Goal: Task Accomplishment & Management: Manage account settings

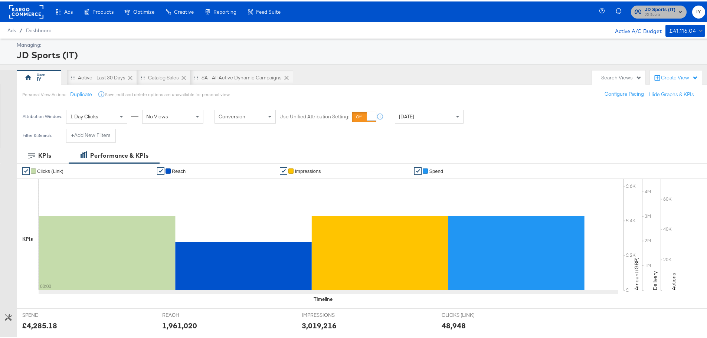
click at [638, 7] on span "JD Sports (IT) JD Sports" at bounding box center [659, 10] width 48 height 12
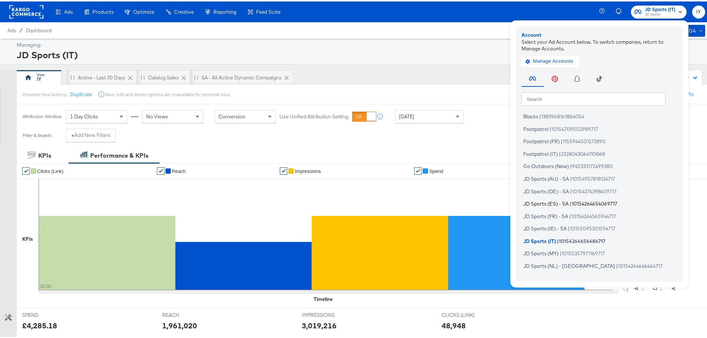
click at [543, 201] on span "JD Sports (ES) - SA" at bounding box center [545, 202] width 45 height 6
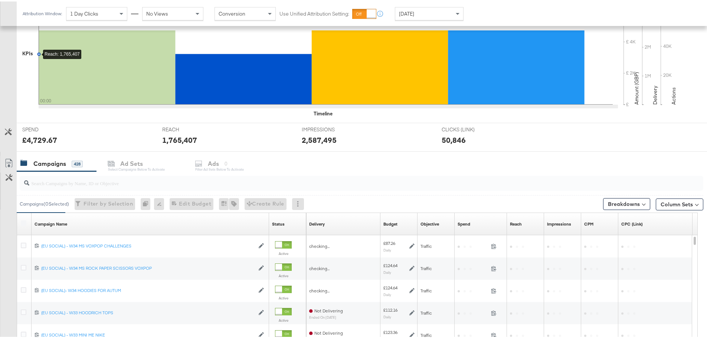
scroll to position [203, 0]
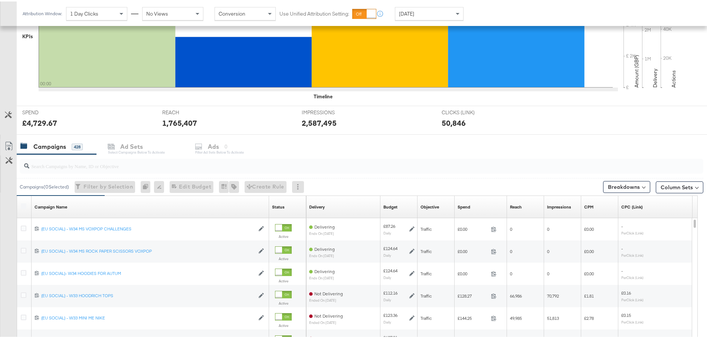
click at [132, 164] on input "search" at bounding box center [334, 161] width 611 height 14
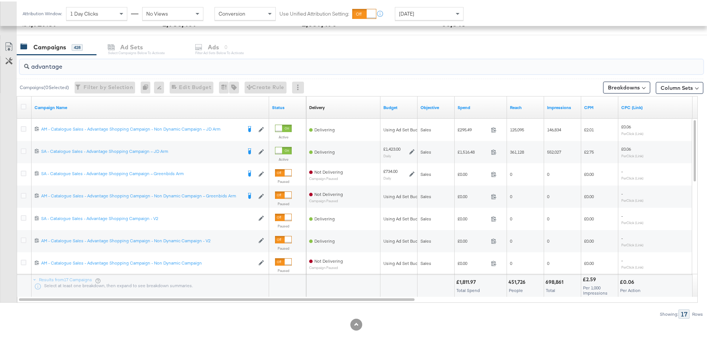
scroll to position [314, 0]
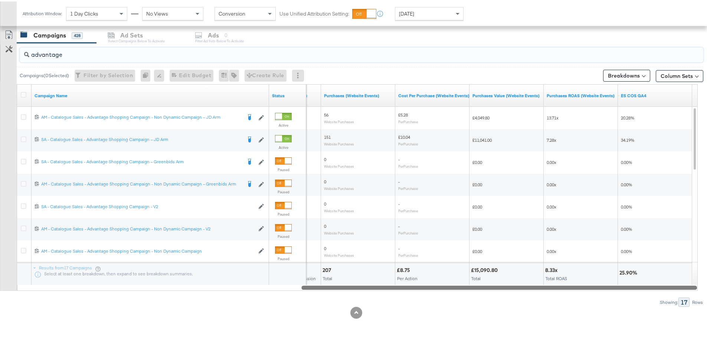
drag, startPoint x: 325, startPoint y: 287, endPoint x: 660, endPoint y: 288, distance: 334.3
click at [660, 288] on div at bounding box center [499, 286] width 396 height 6
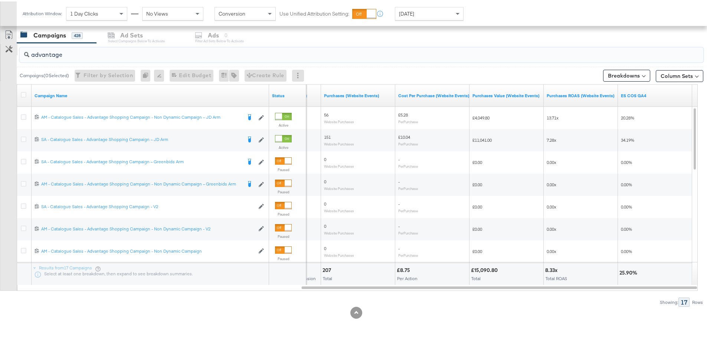
drag, startPoint x: 79, startPoint y: 56, endPoint x: 3, endPoint y: 44, distance: 77.3
click at [3, 44] on div "advantage Campaigns ( 0 Selected) Filter by Selection Filter 0 campaigns 0 Rena…" at bounding box center [351, 174] width 703 height 264
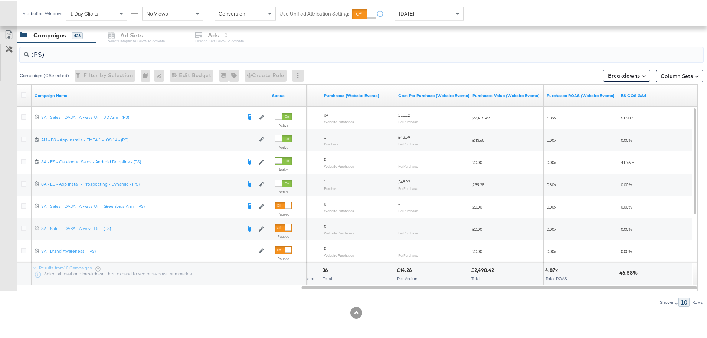
drag, startPoint x: 46, startPoint y: 53, endPoint x: 19, endPoint y: 53, distance: 27.8
click at [19, 53] on div "(PS)" at bounding box center [360, 54] width 686 height 24
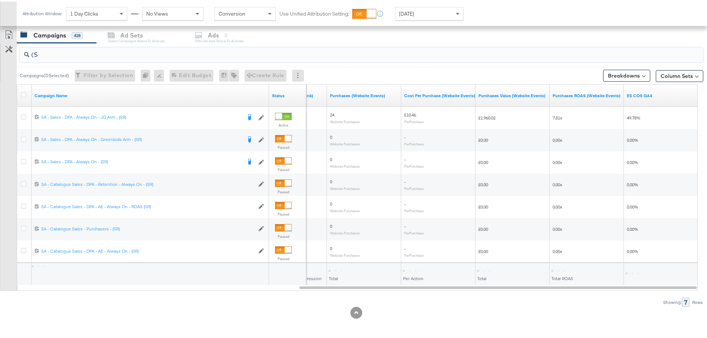
type input "("
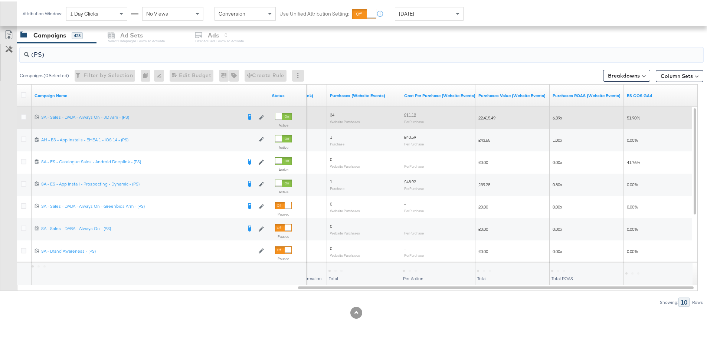
type input "(PS)"
click at [23, 114] on icon at bounding box center [24, 116] width 6 height 6
click at [0, 0] on input "checkbox" at bounding box center [0, 0] width 0 height 0
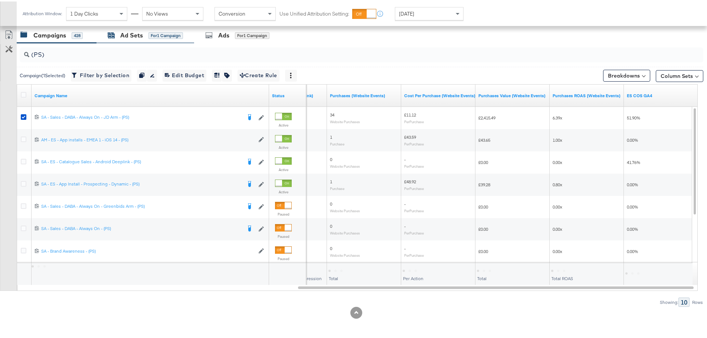
click at [131, 36] on div "Ad Sets" at bounding box center [131, 34] width 23 height 9
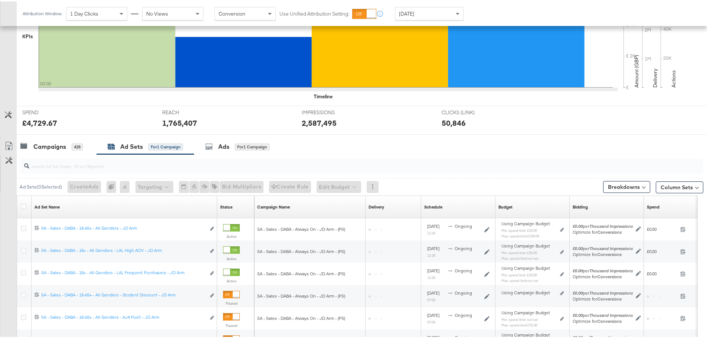
scroll to position [292, 0]
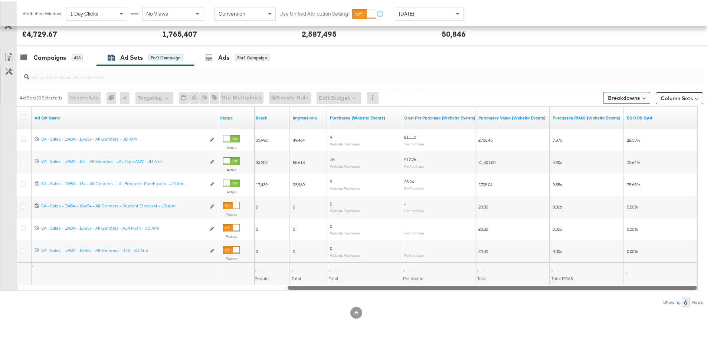
drag, startPoint x: 239, startPoint y: 286, endPoint x: 705, endPoint y: 280, distance: 466.5
click at [705, 280] on div "KPIs Performance & KPIs Customize KPIs ✔ Clicks (Link) ✔ Reach ✔ Impressions ✔ …" at bounding box center [356, 96] width 712 height 483
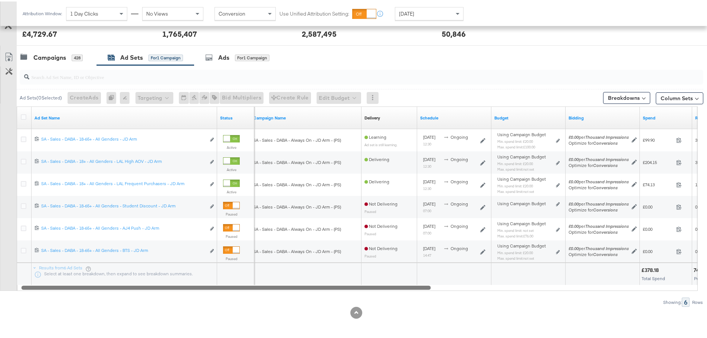
drag, startPoint x: 305, startPoint y: 286, endPoint x: 58, endPoint y: 285, distance: 246.8
click at [58, 285] on div at bounding box center [226, 286] width 409 height 6
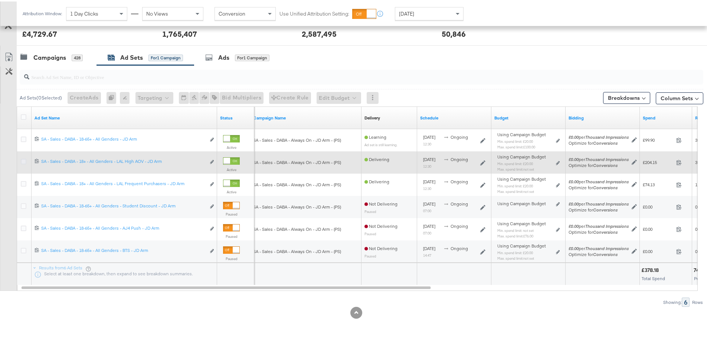
click at [23, 161] on icon at bounding box center [24, 160] width 6 height 6
click at [0, 0] on input "checkbox" at bounding box center [0, 0] width 0 height 0
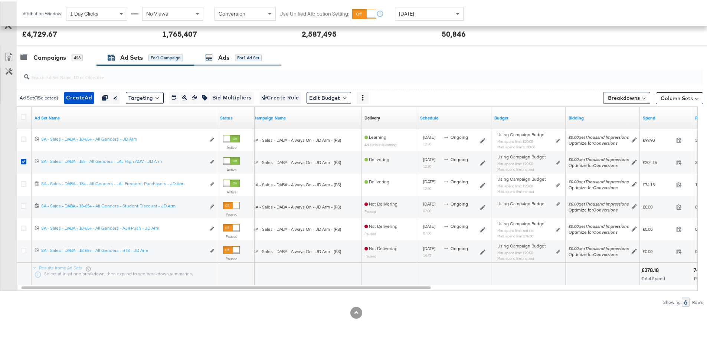
click at [239, 55] on div "for 1 Ad Set" at bounding box center [248, 56] width 27 height 7
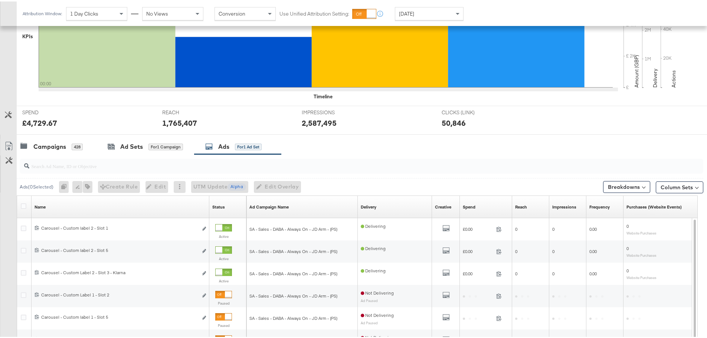
scroll to position [314, 0]
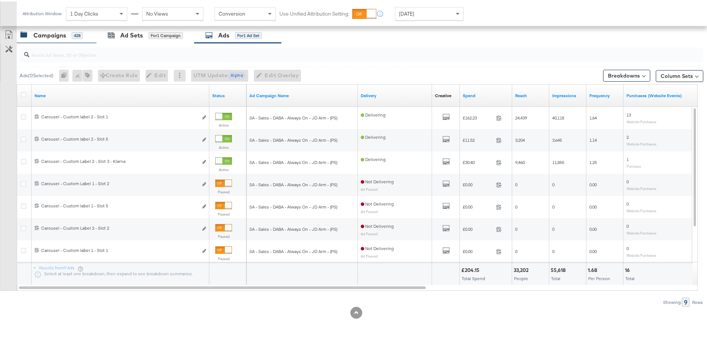
click at [58, 29] on div "Campaigns 428" at bounding box center [57, 34] width 80 height 16
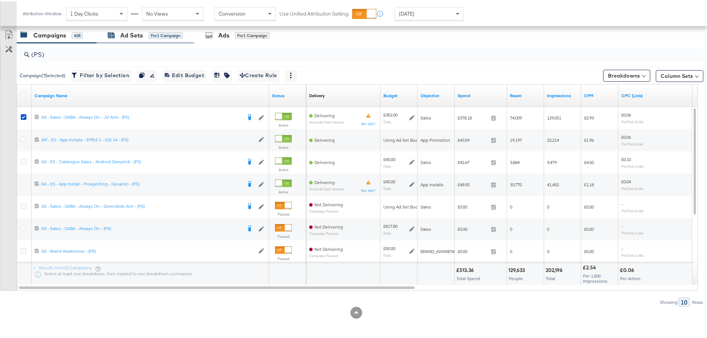
click at [123, 31] on div "Ad Sets" at bounding box center [131, 34] width 23 height 9
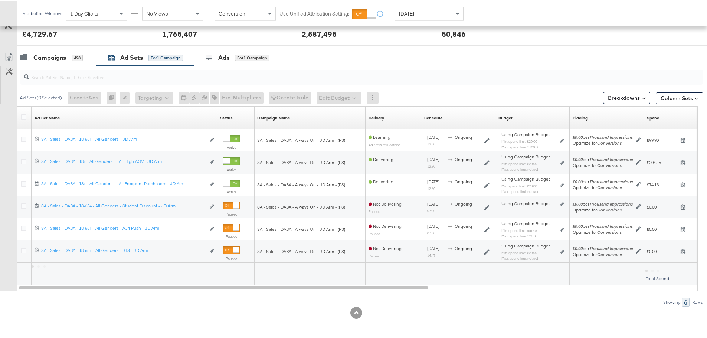
scroll to position [292, 0]
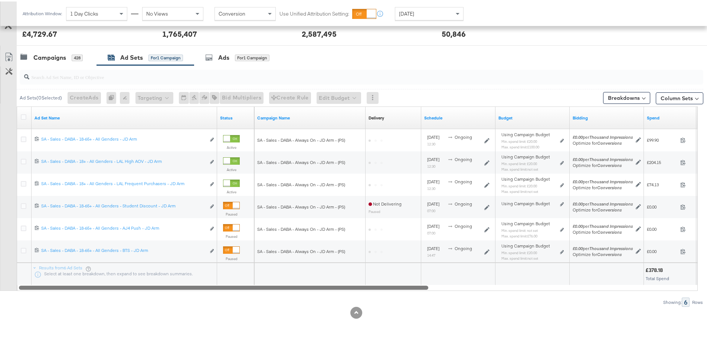
drag, startPoint x: 269, startPoint y: 286, endPoint x: 119, endPoint y: 300, distance: 150.6
click at [119, 300] on div "Ad Sets ( 0 Selected) Create Ads At least one ad set must be selected 0 Rename …" at bounding box center [351, 185] width 703 height 242
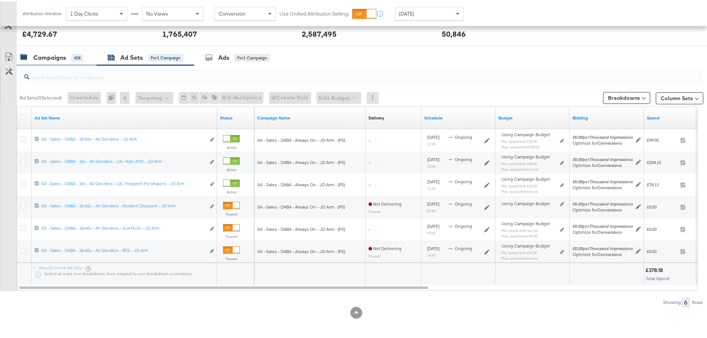
click at [58, 52] on div "Campaigns" at bounding box center [49, 56] width 33 height 9
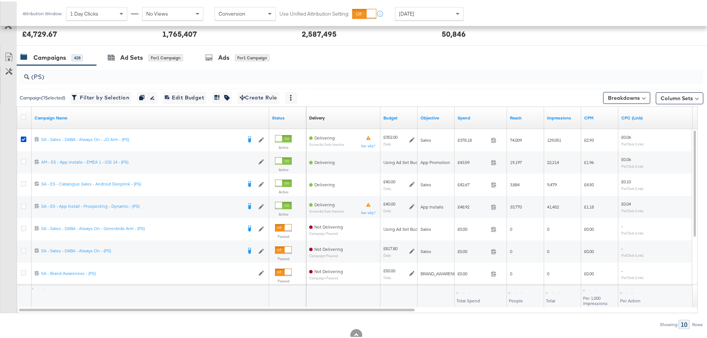
scroll to position [314, 0]
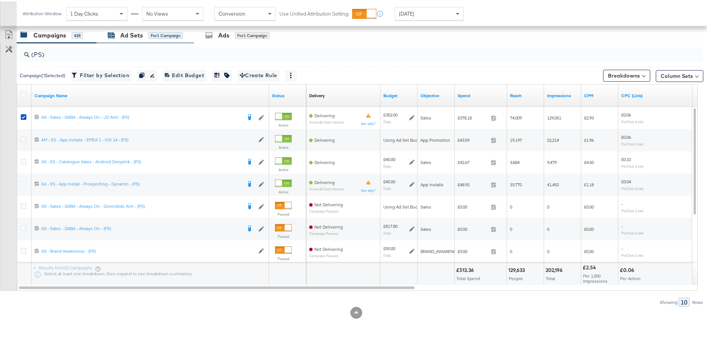
click at [161, 30] on div "Ad Sets for 1 Campaign" at bounding box center [145, 34] width 75 height 9
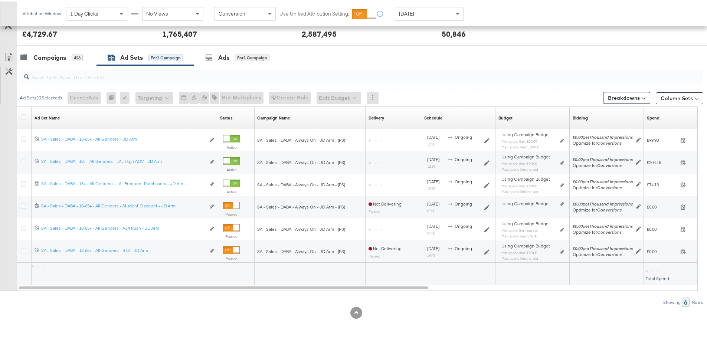
scroll to position [292, 0]
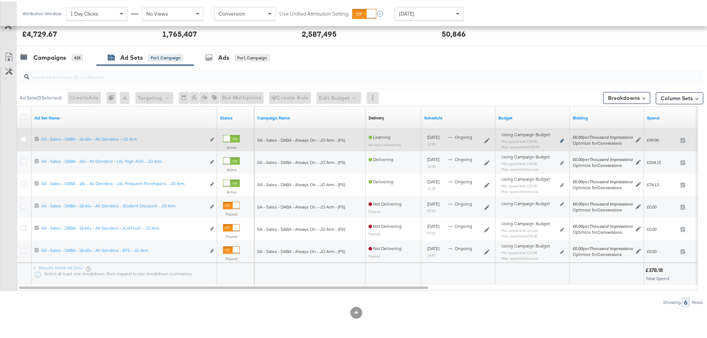
click at [561, 138] on icon at bounding box center [562, 139] width 4 height 4
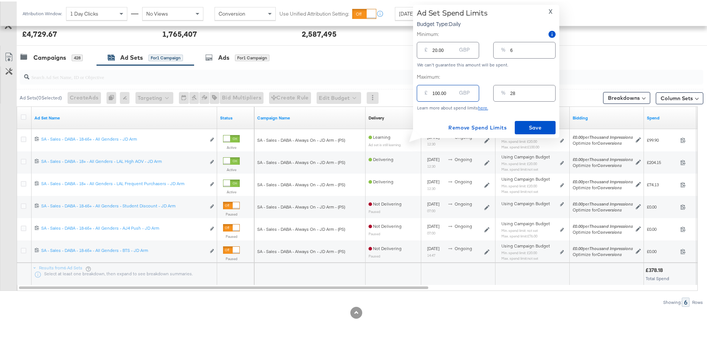
drag, startPoint x: 446, startPoint y: 94, endPoint x: 417, endPoint y: 90, distance: 29.1
click at [417, 90] on div "£ 100.00 GBP" at bounding box center [448, 91] width 62 height 17
type input "2"
type input "1"
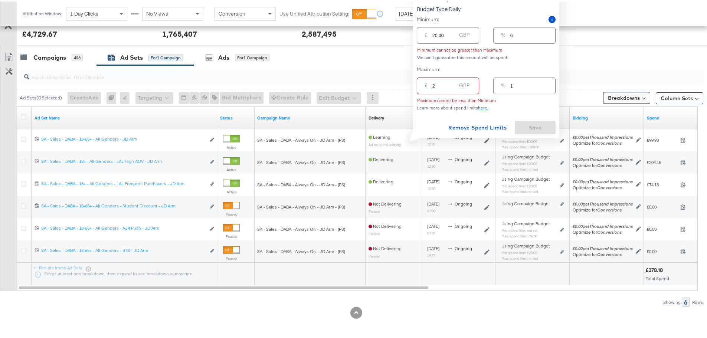
type input "25"
type input "7"
type input "250"
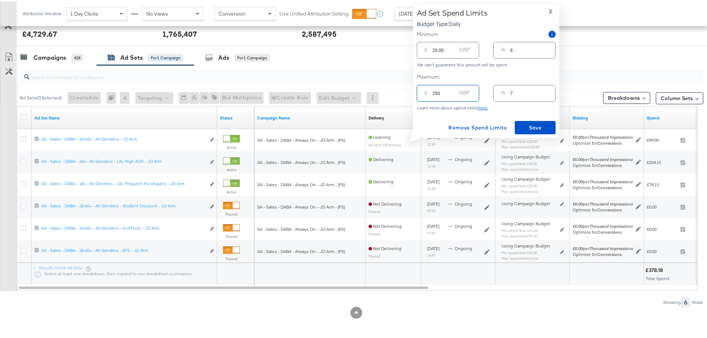
type input "71"
type input "250.00"
drag, startPoint x: 447, startPoint y: 47, endPoint x: 403, endPoint y: 45, distance: 43.9
click at [404, 47] on div "Managing: JD Sports (ES) IY Advantage - Iqra SP only - Iqra SR only - Iqra All …" at bounding box center [356, 41] width 712 height 593
type input "5"
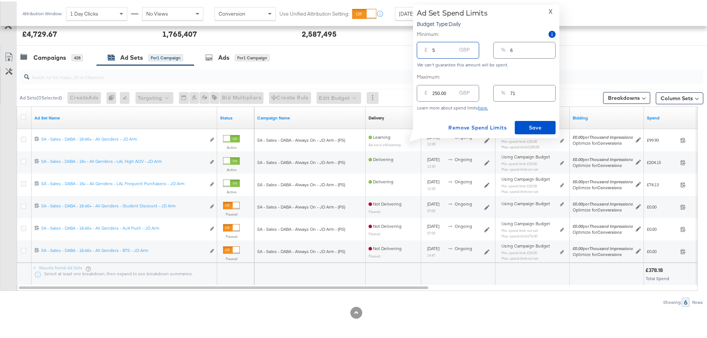
type input "1"
type input "50"
type input "14"
type input "50.00"
click at [542, 126] on span "Save" at bounding box center [535, 126] width 35 height 9
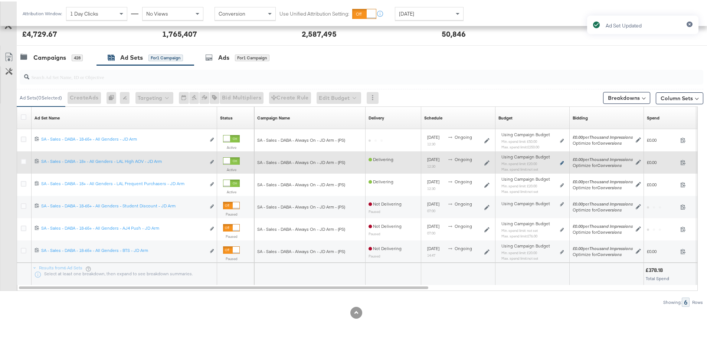
click at [562, 161] on icon at bounding box center [562, 162] width 4 height 4
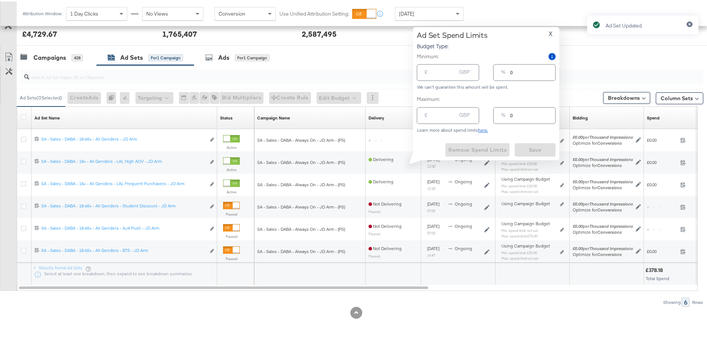
type input "20.00"
type input "6"
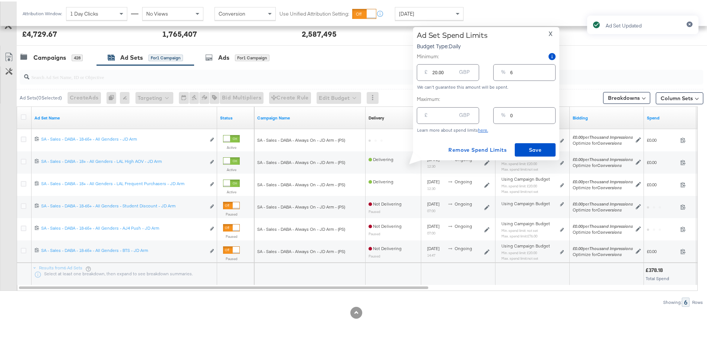
click at [435, 70] on input "20.00" at bounding box center [444, 68] width 24 height 16
type input "0.00"
type input "0"
type input "50.00"
type input "14"
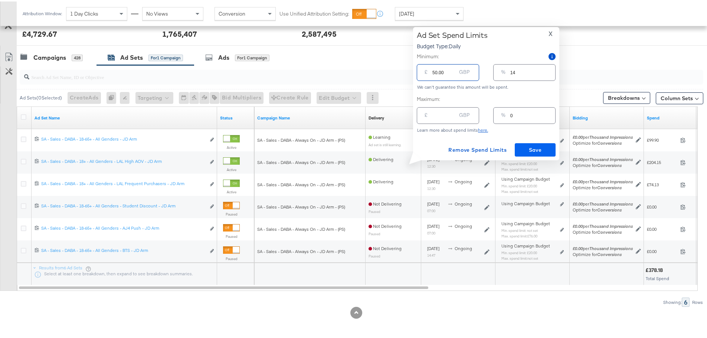
type input "50.00"
click at [532, 153] on span "Save" at bounding box center [535, 148] width 35 height 9
type input "20.00"
type input "6"
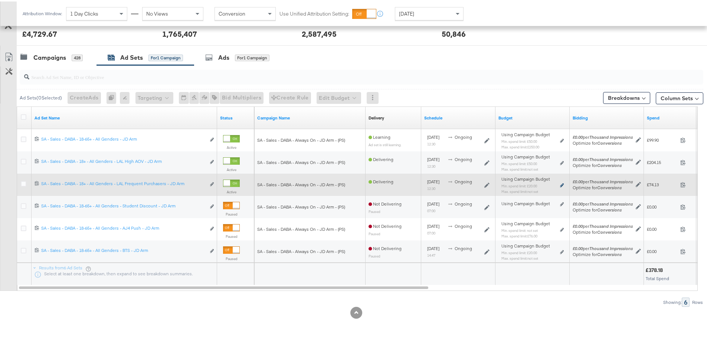
click at [563, 183] on icon at bounding box center [562, 184] width 4 height 4
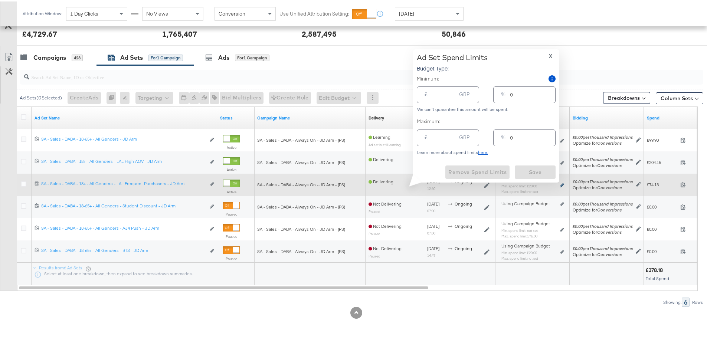
type input "20.00"
type input "6"
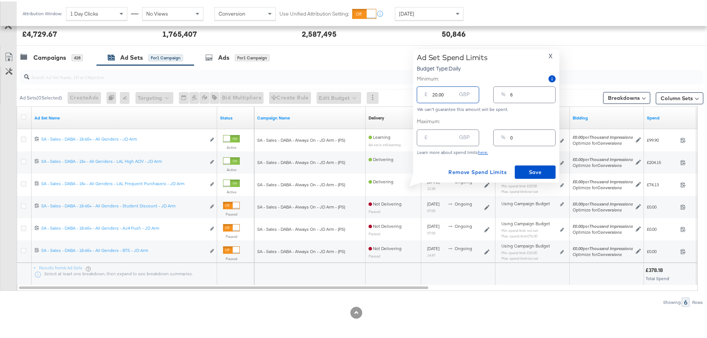
click at [434, 94] on input "20.00" at bounding box center [444, 90] width 24 height 16
type input "0.00"
type input "0"
type input "50.00"
type input "14"
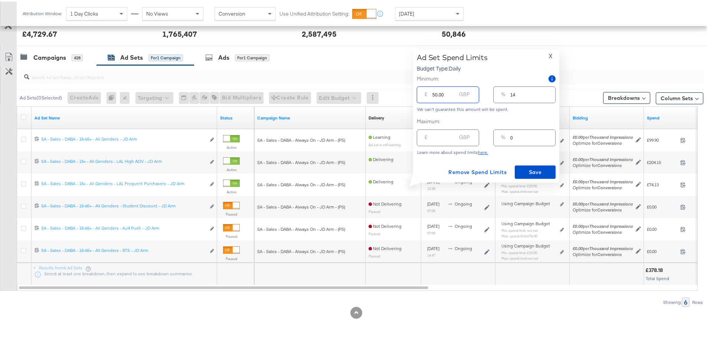
type input "500.00"
type input "142"
type input "50.00"
type input "14"
type input "50.00"
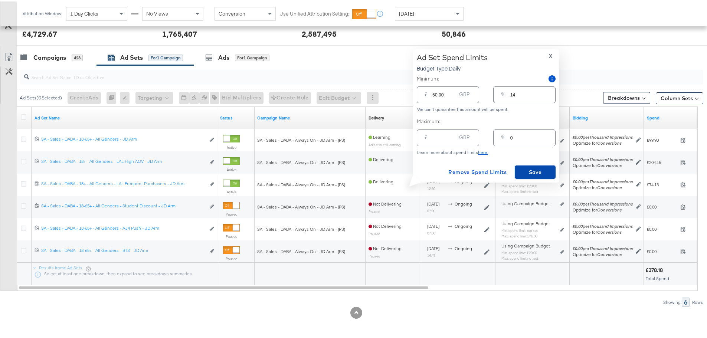
click at [530, 169] on span "Save" at bounding box center [535, 170] width 35 height 9
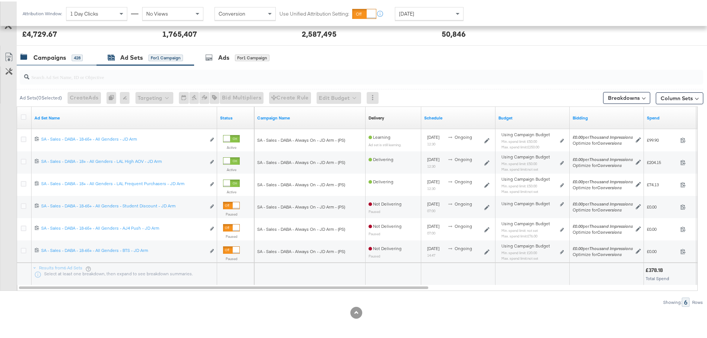
click at [60, 57] on div "Campaigns" at bounding box center [49, 56] width 33 height 9
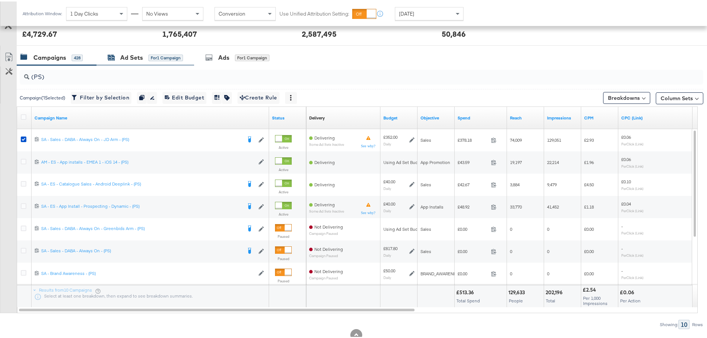
click at [123, 55] on div "Ad Sets" at bounding box center [131, 56] width 23 height 9
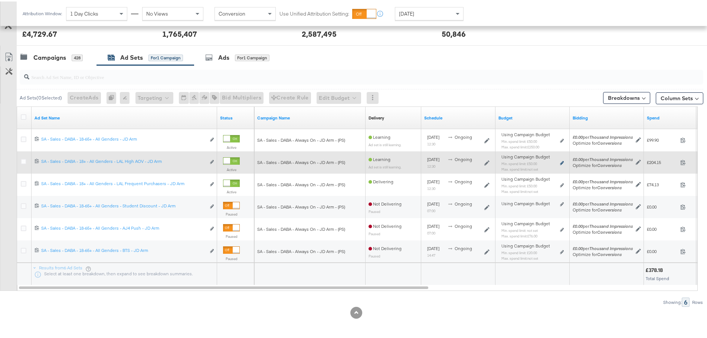
click at [561, 162] on icon at bounding box center [562, 162] width 4 height 4
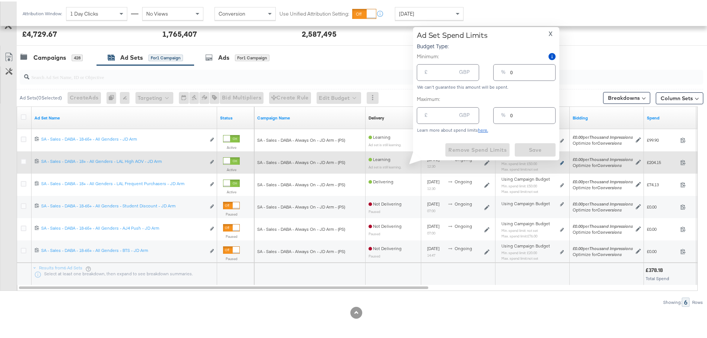
type input "50.00"
type input "14"
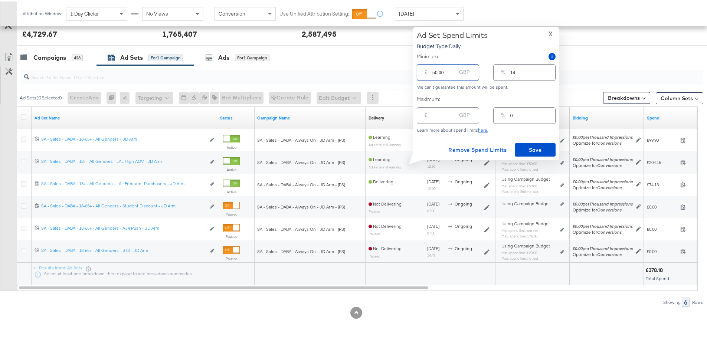
click at [435, 72] on input "50.00" at bounding box center [444, 68] width 24 height 16
type input "0.00"
type input "0"
type input "20.00"
type input "6"
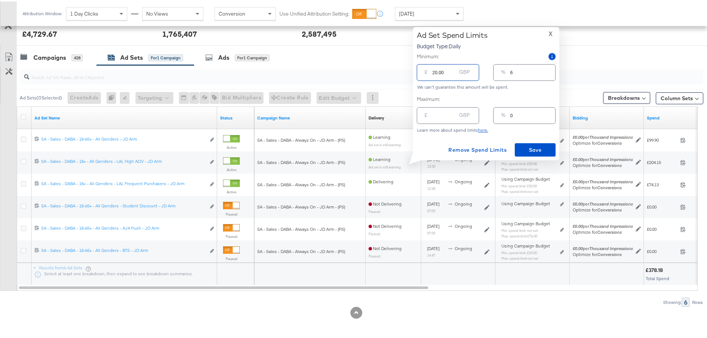
type input "200.00"
type input "57"
type input "20.00"
type input "6"
type input "20.00"
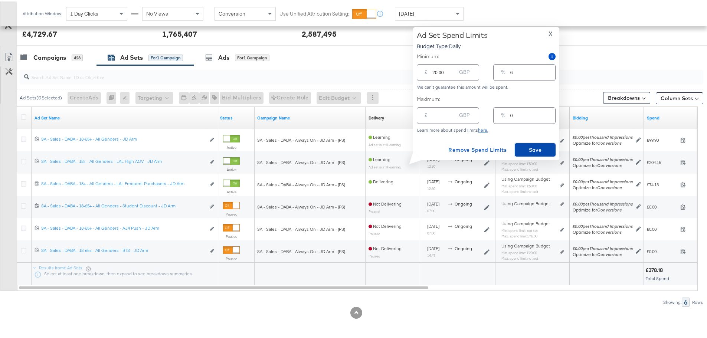
click at [541, 148] on span "Save" at bounding box center [535, 148] width 35 height 9
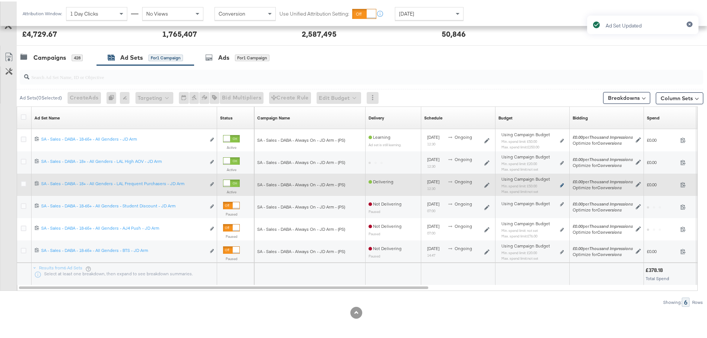
click at [563, 184] on icon at bounding box center [562, 184] width 4 height 4
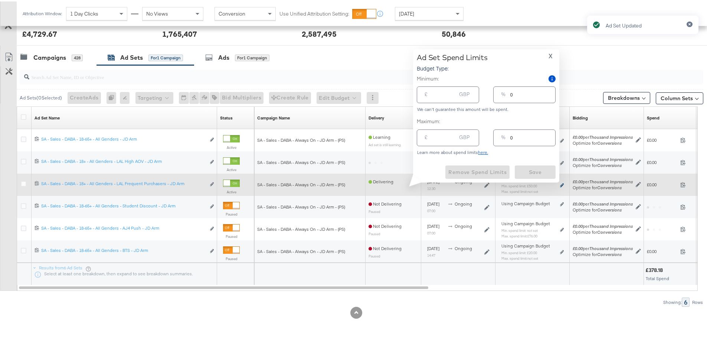
type input "50.00"
type input "14"
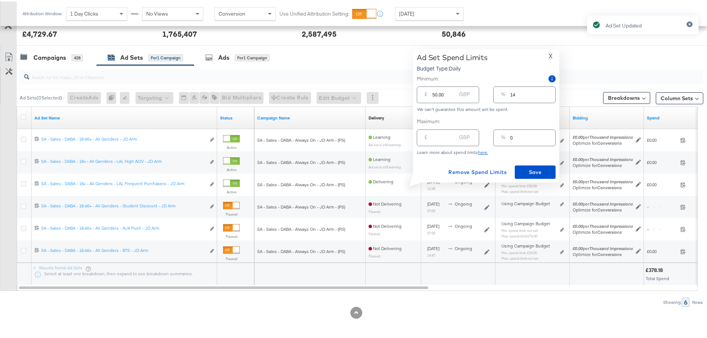
click at [434, 94] on input "50.00" at bounding box center [444, 90] width 24 height 16
type input "0.00"
type input "0"
type input "20.00"
type input "6"
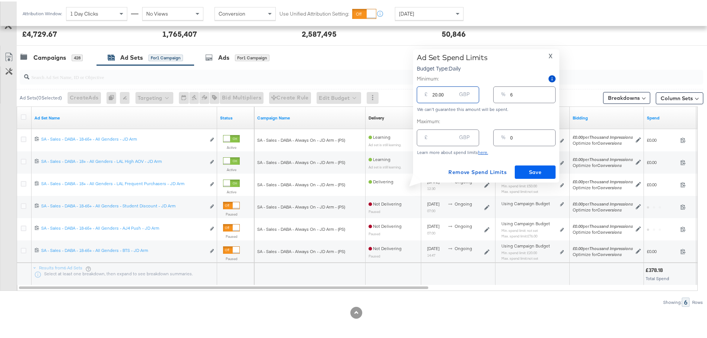
type input "20.00"
click at [547, 171] on span "Save" at bounding box center [535, 170] width 35 height 9
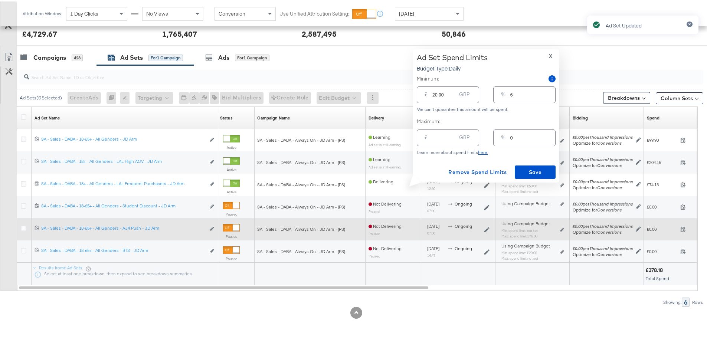
type input "50.00"
type input "14"
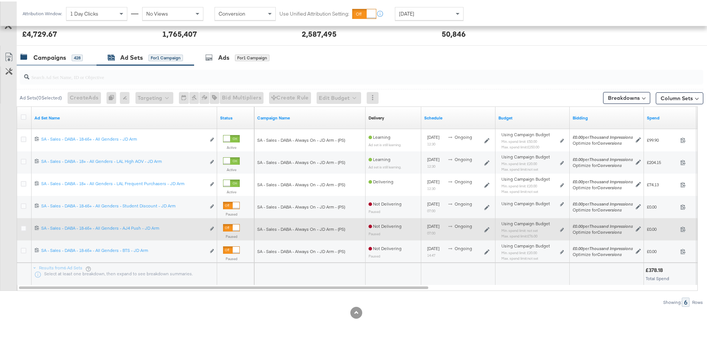
click at [47, 53] on div "Campaigns" at bounding box center [49, 56] width 33 height 9
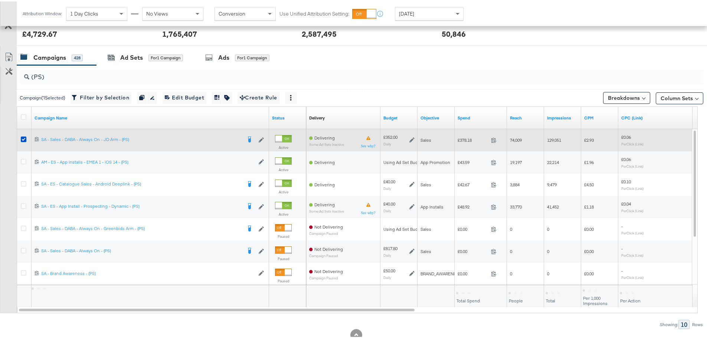
click at [26, 135] on div at bounding box center [25, 138] width 8 height 7
click at [24, 137] on icon at bounding box center [24, 138] width 6 height 6
click at [0, 0] on input "checkbox" at bounding box center [0, 0] width 0 height 0
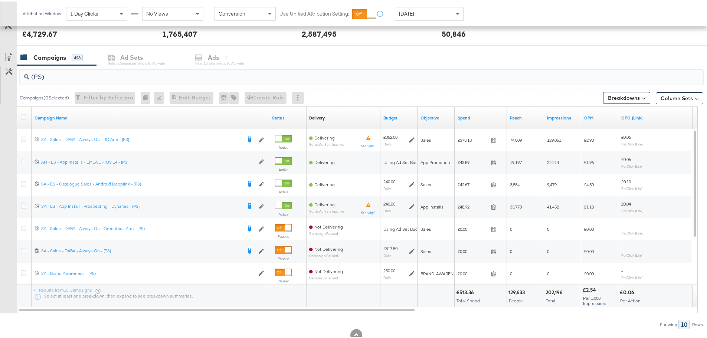
click at [43, 76] on input "(PS)" at bounding box center [334, 72] width 611 height 14
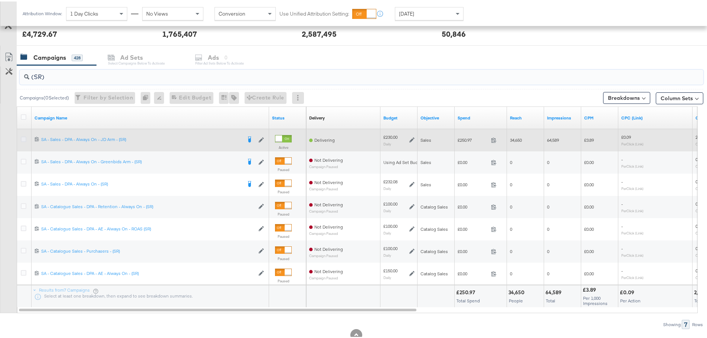
type input "(SR)"
click at [23, 136] on icon at bounding box center [24, 138] width 6 height 6
click at [0, 0] on input "checkbox" at bounding box center [0, 0] width 0 height 0
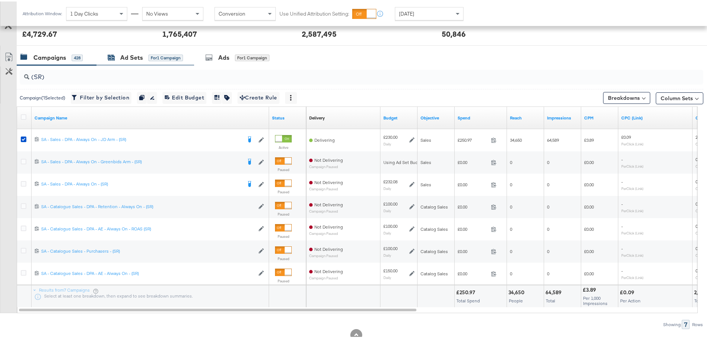
click at [135, 55] on div "Ad Sets" at bounding box center [131, 56] width 23 height 9
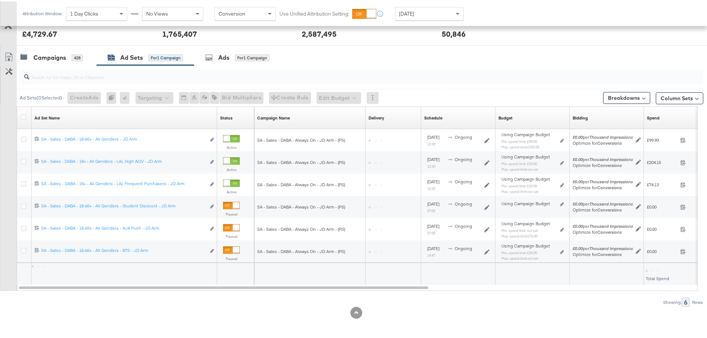
scroll to position [203, 0]
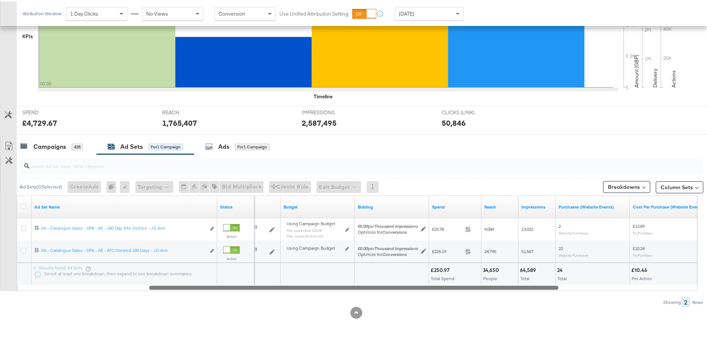
drag, startPoint x: 388, startPoint y: 288, endPoint x: 573, endPoint y: 281, distance: 185.7
click at [573, 281] on div "Ad Set Name Status Schedule Budget Bidding Spend Reach Impressions Purchases (W…" at bounding box center [357, 241] width 681 height 95
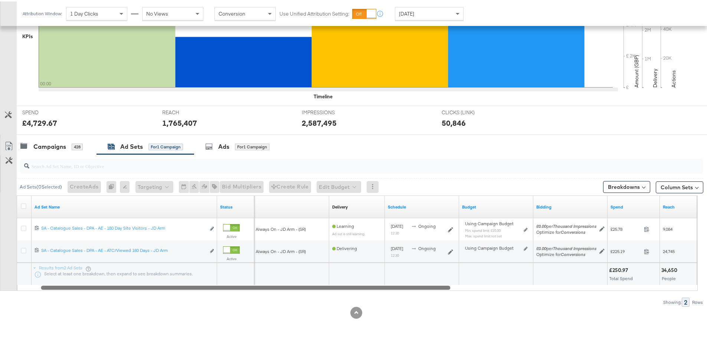
drag, startPoint x: 546, startPoint y: 287, endPoint x: 465, endPoint y: 289, distance: 80.6
click at [465, 289] on div "Ad Set Name Status Campaign Name Delivery Sorting Unavailable Schedule Budget B…" at bounding box center [357, 241] width 681 height 95
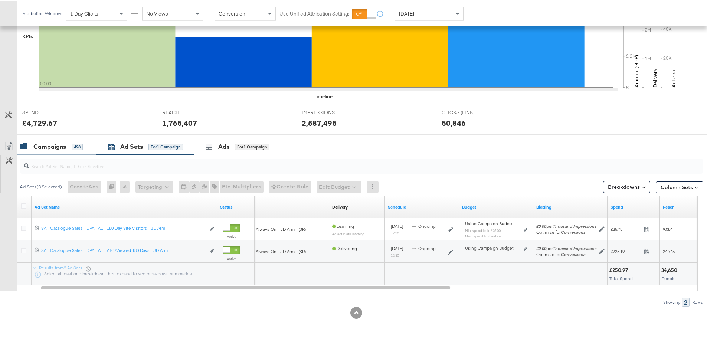
click at [67, 147] on div "Campaigns 428" at bounding box center [51, 145] width 62 height 9
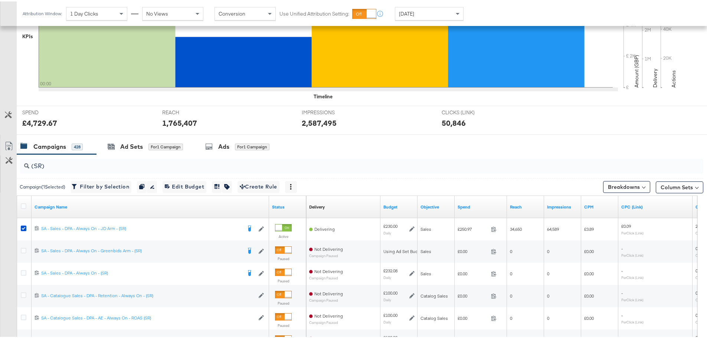
scroll to position [292, 0]
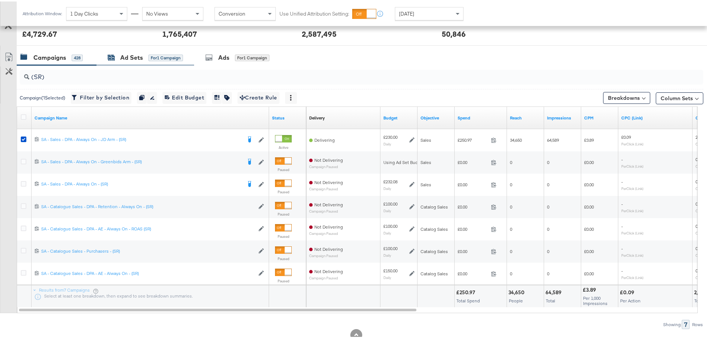
click at [156, 58] on div "for 1 Campaign" at bounding box center [165, 56] width 35 height 7
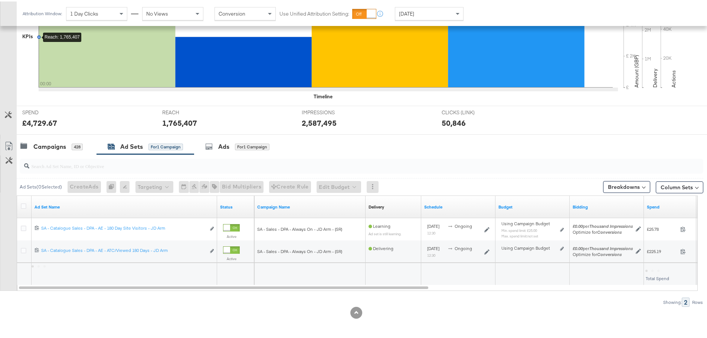
scroll to position [203, 0]
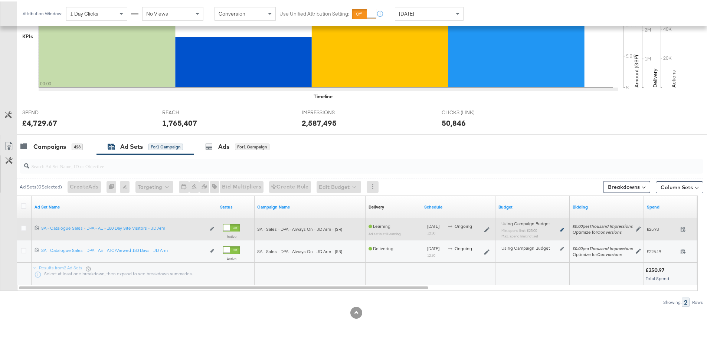
click at [564, 227] on div "Using Campaign Budget Min. spend limit: £25.00 Max. spend limit : not set Edit …" at bounding box center [532, 231] width 68 height 23
click at [560, 229] on div "Using Campaign Budget Min. spend limit: £25.00 Max. spend limit : not set Edit …" at bounding box center [532, 231] width 62 height 17
click at [563, 229] on icon at bounding box center [562, 228] width 4 height 4
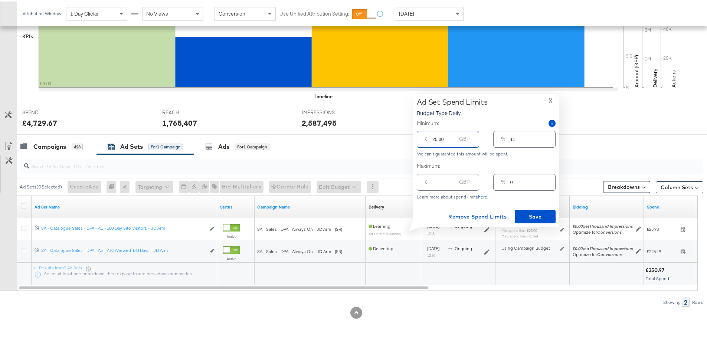
drag, startPoint x: 441, startPoint y: 141, endPoint x: 399, endPoint y: 138, distance: 42.4
click at [399, 138] on div "Managing: JD Sports (ES) IY Advantage - Iqra SP only - Iqra SR only - Iqra All …" at bounding box center [356, 87] width 712 height 504
click at [442, 137] on input "25.00" at bounding box center [444, 135] width 24 height 16
drag, startPoint x: 444, startPoint y: 137, endPoint x: 412, endPoint y: 138, distance: 32.3
click at [412, 138] on div "Ad Set Spend Limits Budget Type: Daily X Minimum: £ 25.00 GBP % 11 We can't gua…" at bounding box center [483, 158] width 152 height 133
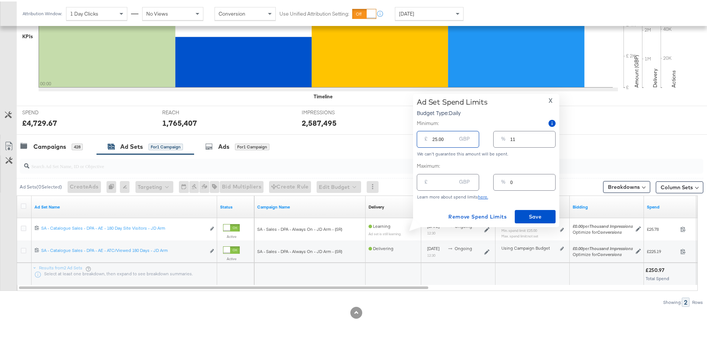
type input "1"
type input "0"
type input "10"
type input "4"
type input "100"
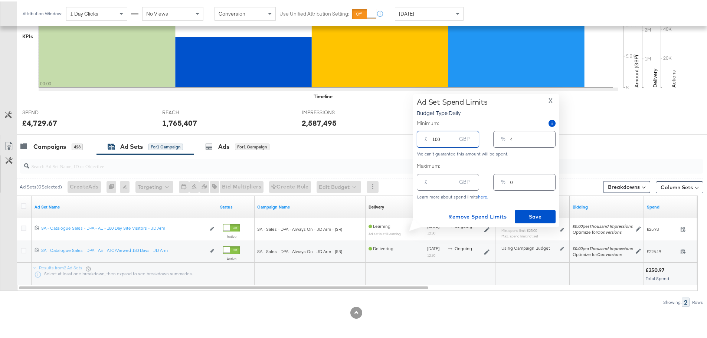
type input "43"
type input "100.00"
click at [537, 214] on span "Save" at bounding box center [535, 215] width 35 height 9
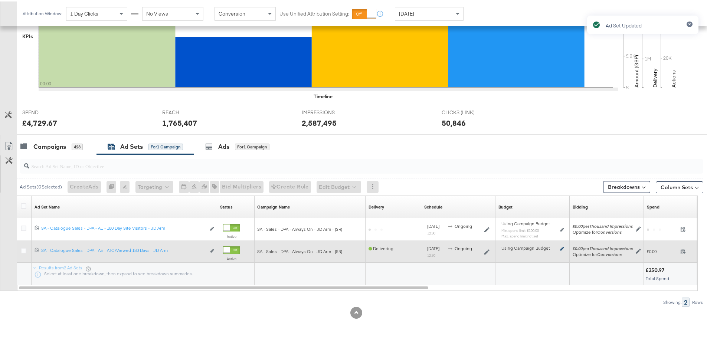
click at [563, 248] on icon at bounding box center [562, 247] width 4 height 4
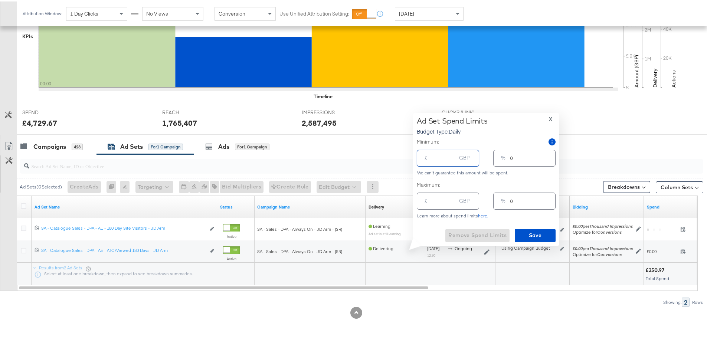
click at [437, 157] on input "number" at bounding box center [444, 154] width 24 height 16
type input "1"
type input "10"
type input "4"
type input "100"
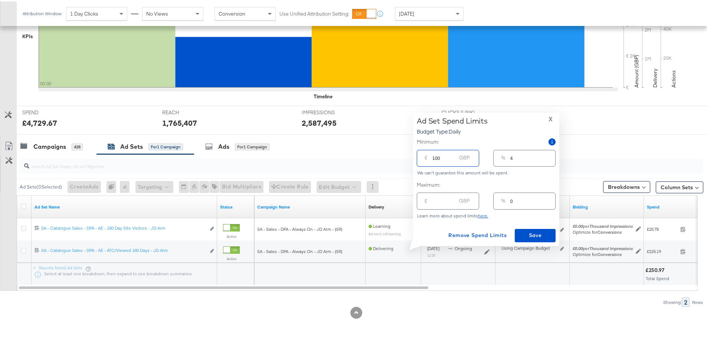
type input "43"
type input "100.00"
click at [538, 232] on span "Save" at bounding box center [535, 233] width 35 height 9
type input "0"
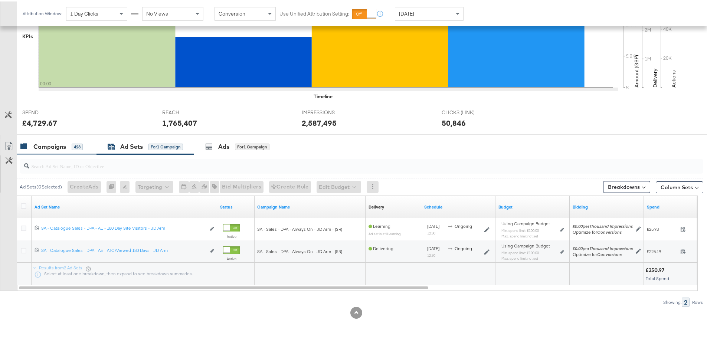
click at [62, 146] on div "Campaigns" at bounding box center [49, 145] width 33 height 9
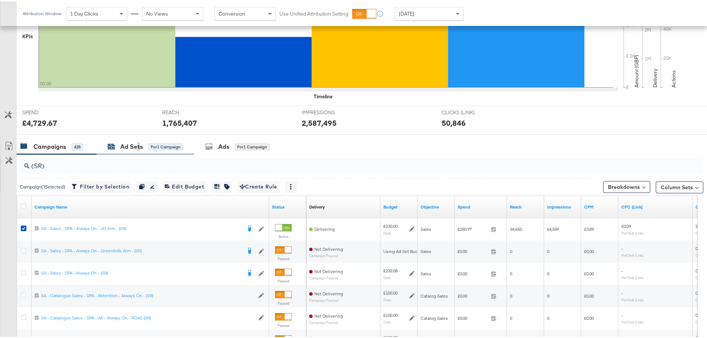
click at [141, 143] on div "Ad Sets" at bounding box center [131, 145] width 23 height 9
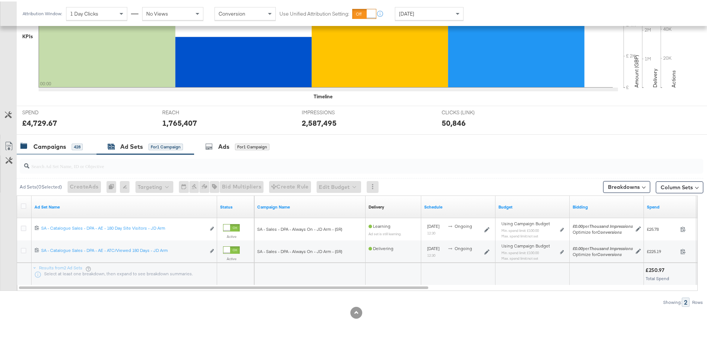
click at [39, 148] on div "Campaigns" at bounding box center [49, 145] width 33 height 9
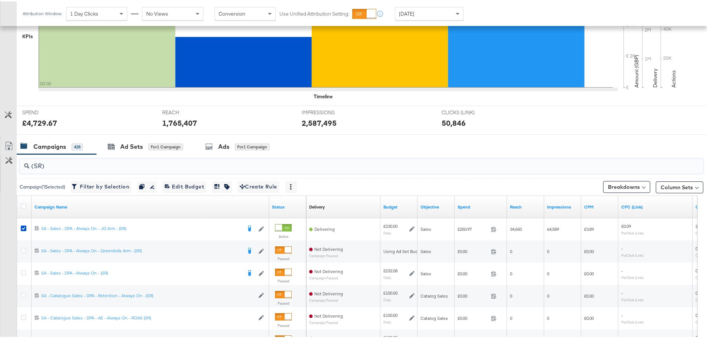
drag, startPoint x: 56, startPoint y: 161, endPoint x: 22, endPoint y: 170, distance: 35.3
click at [22, 170] on div "(SR)" at bounding box center [362, 164] width 684 height 15
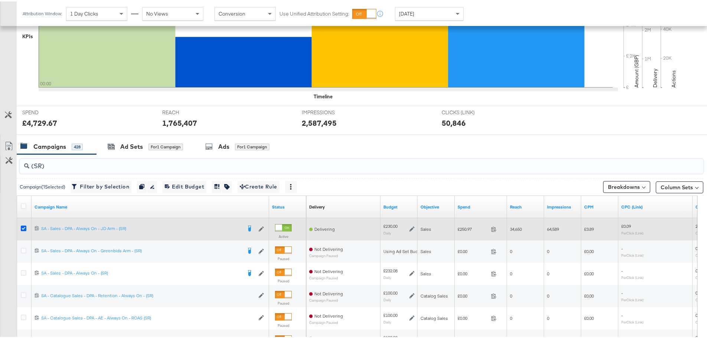
click at [22, 226] on icon at bounding box center [24, 227] width 6 height 6
click at [0, 0] on input "checkbox" at bounding box center [0, 0] width 0 height 0
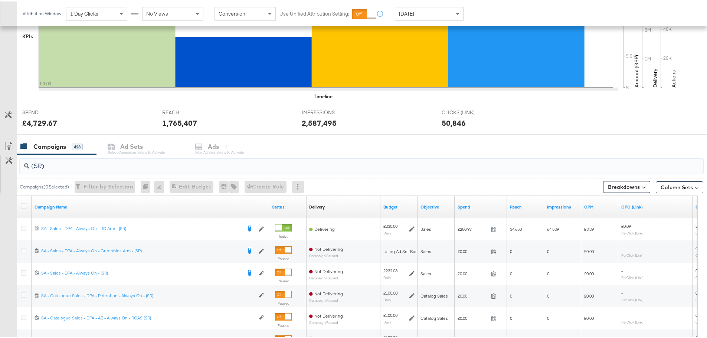
drag, startPoint x: 61, startPoint y: 162, endPoint x: 12, endPoint y: 165, distance: 49.8
click at [12, 165] on div "(SR) Campaigns ( 0 Selected) Filter by Selection Filter 0 campaigns 0 Rename 0 …" at bounding box center [351, 285] width 703 height 264
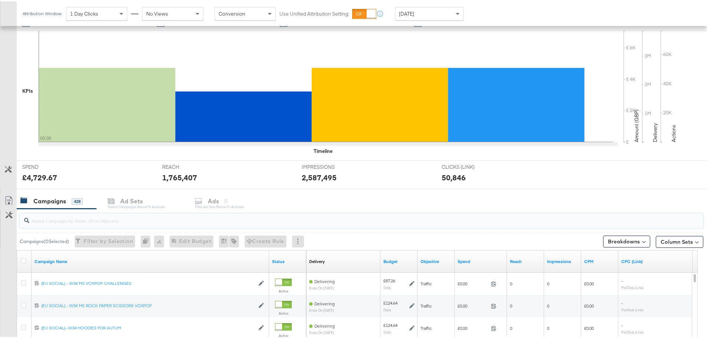
scroll to position [148, 0]
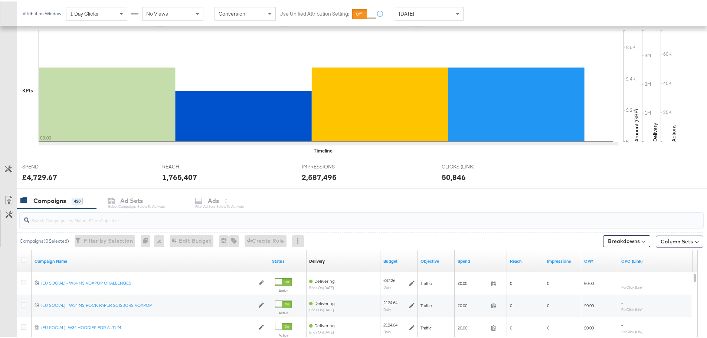
click at [39, 224] on div at bounding box center [362, 219] width 684 height 15
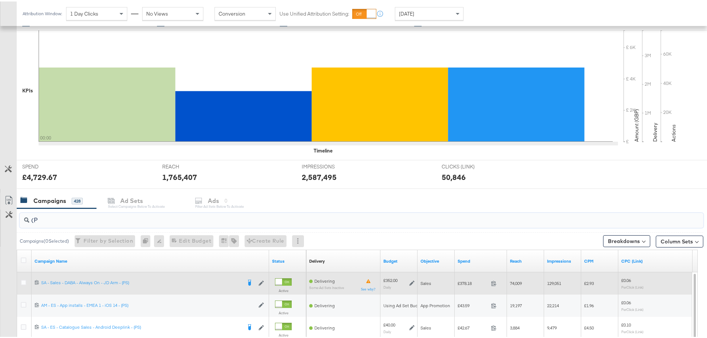
type input "("
type input "D"
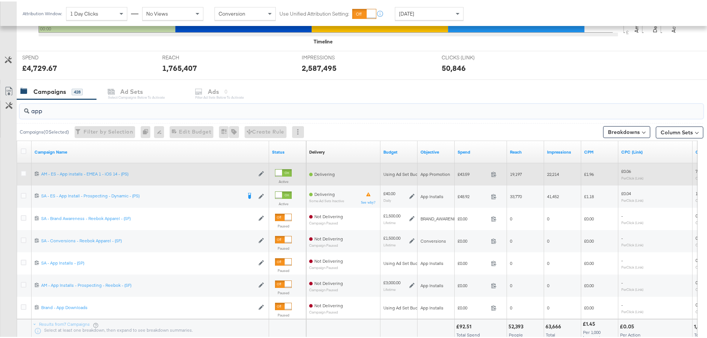
scroll to position [260, 0]
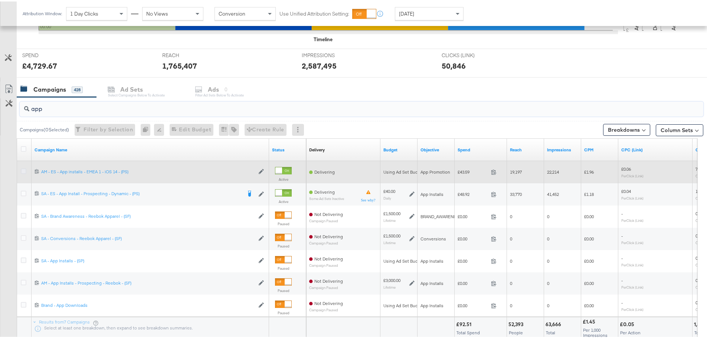
type input "app"
click at [24, 169] on icon at bounding box center [24, 170] width 6 height 6
click at [0, 0] on input "checkbox" at bounding box center [0, 0] width 0 height 0
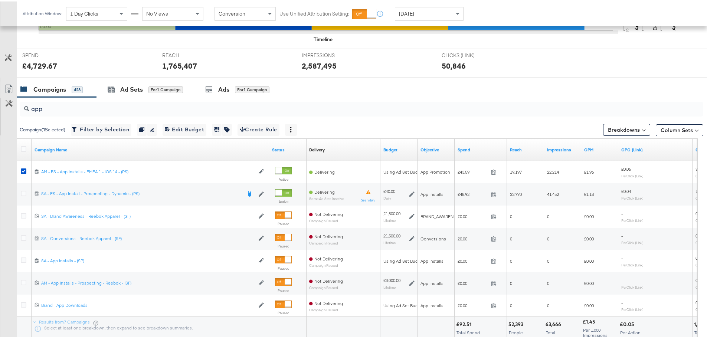
click at [116, 88] on div "Ad Sets for 1 Campaign" at bounding box center [145, 88] width 75 height 9
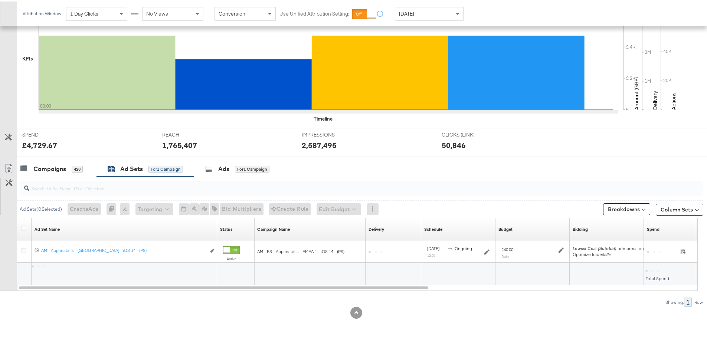
scroll to position [180, 0]
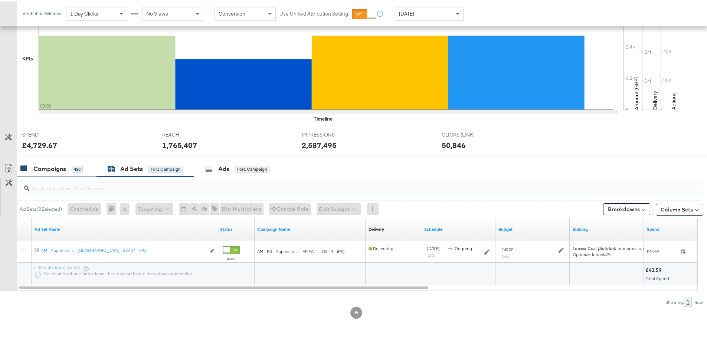
click at [42, 163] on div "Campaigns" at bounding box center [49, 167] width 33 height 9
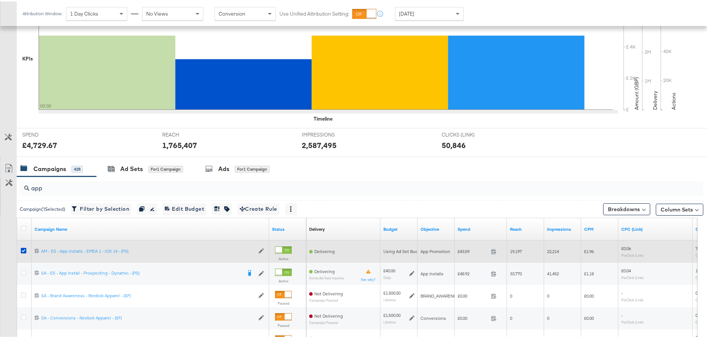
scroll to position [260, 0]
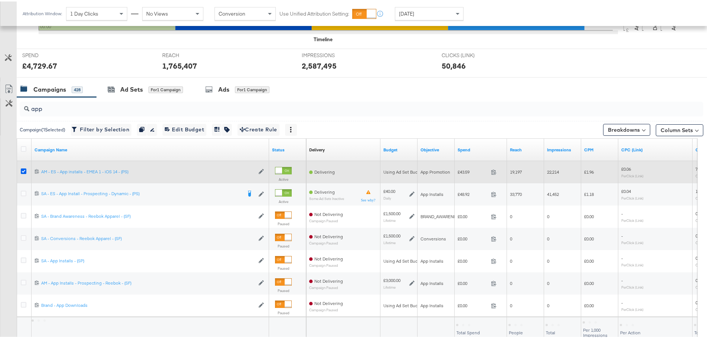
drag, startPoint x: 22, startPoint y: 169, endPoint x: 25, endPoint y: 167, distance: 3.9
click at [23, 169] on icon at bounding box center [24, 170] width 6 height 6
click at [0, 0] on input "checkbox" at bounding box center [0, 0] width 0 height 0
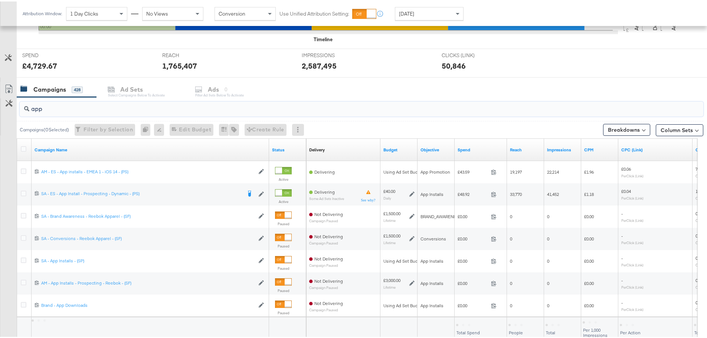
drag, startPoint x: -38, startPoint y: 102, endPoint x: -94, endPoint y: 102, distance: 55.7
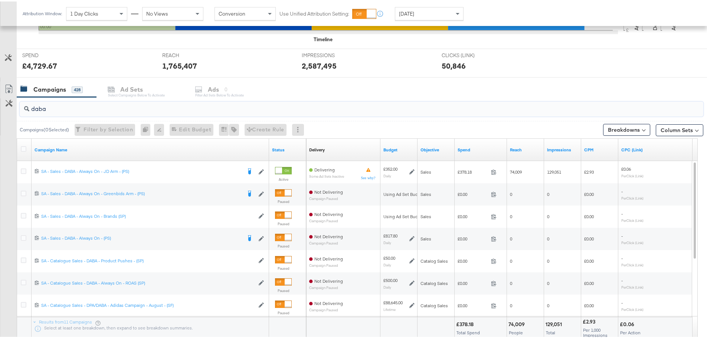
drag, startPoint x: 62, startPoint y: 105, endPoint x: 28, endPoint y: 110, distance: 33.8
click at [9, 111] on div "daba Campaigns ( 0 Selected) Filter by Selection Filter 0 campaigns 0 Rename 0 …" at bounding box center [351, 228] width 703 height 264
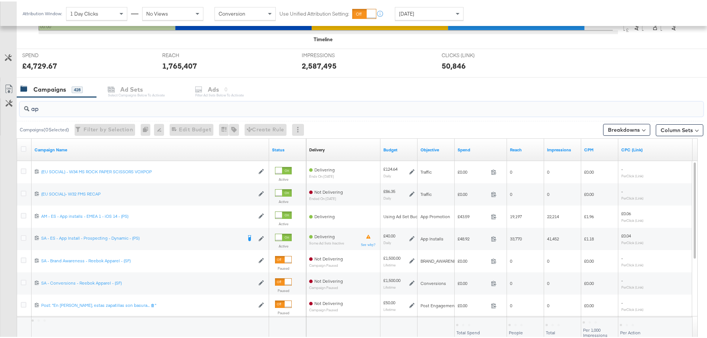
type input "app"
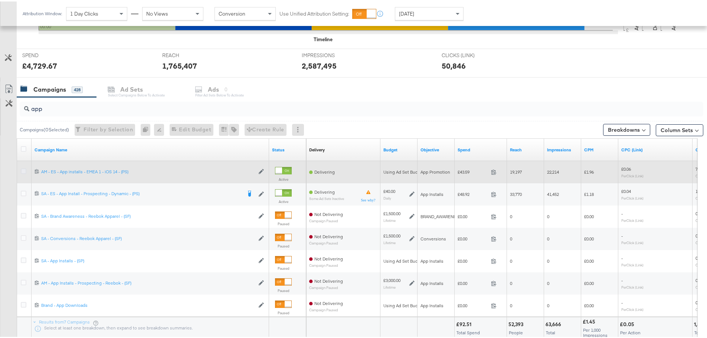
click at [23, 171] on icon at bounding box center [24, 170] width 6 height 6
click at [0, 0] on input "checkbox" at bounding box center [0, 0] width 0 height 0
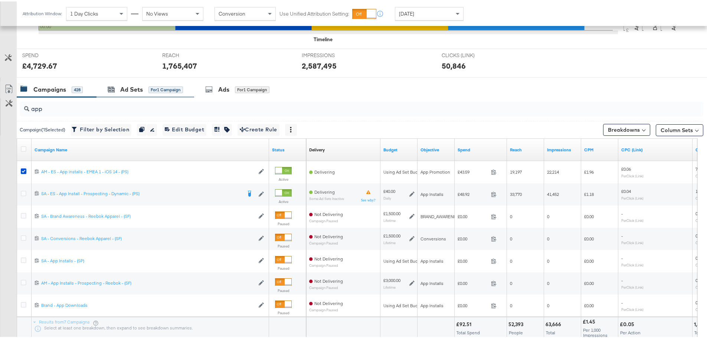
click at [119, 81] on div "Ad Sets for 1 Campaign" at bounding box center [145, 88] width 98 height 16
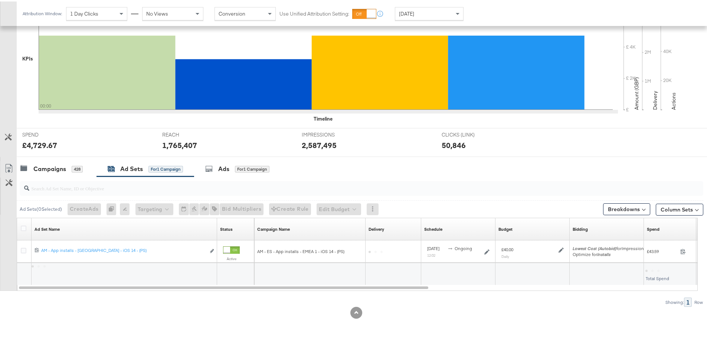
scroll to position [180, 0]
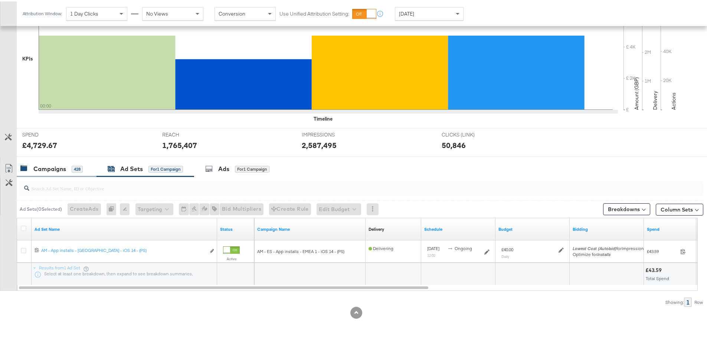
click at [49, 168] on div "Campaigns" at bounding box center [49, 167] width 33 height 9
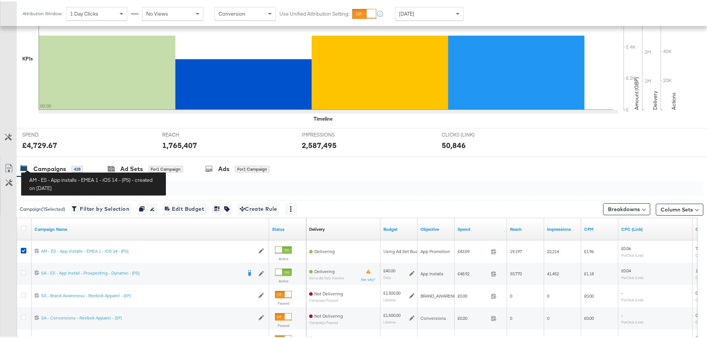
scroll to position [260, 0]
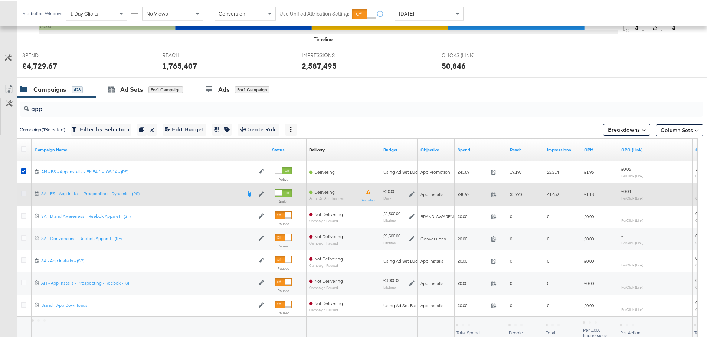
click at [22, 193] on icon at bounding box center [24, 192] width 6 height 6
click at [0, 0] on input "checkbox" at bounding box center [0, 0] width 0 height 0
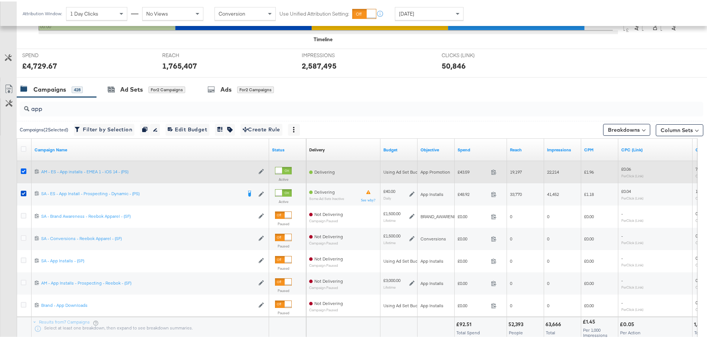
click at [24, 169] on icon at bounding box center [24, 170] width 6 height 6
click at [0, 0] on input "checkbox" at bounding box center [0, 0] width 0 height 0
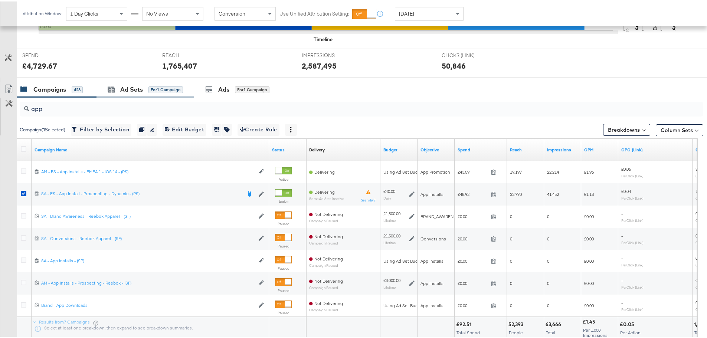
click at [132, 93] on div "Ad Sets for 1 Campaign" at bounding box center [145, 88] width 98 height 16
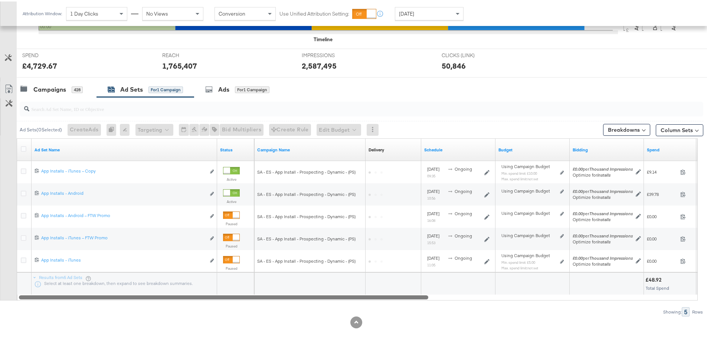
drag, startPoint x: 300, startPoint y: 294, endPoint x: 267, endPoint y: 302, distance: 33.6
click at [267, 302] on div "Ad Sets ( 0 Selected) Create Ads At least one ad set must be selected 0 Rename …" at bounding box center [351, 205] width 703 height 219
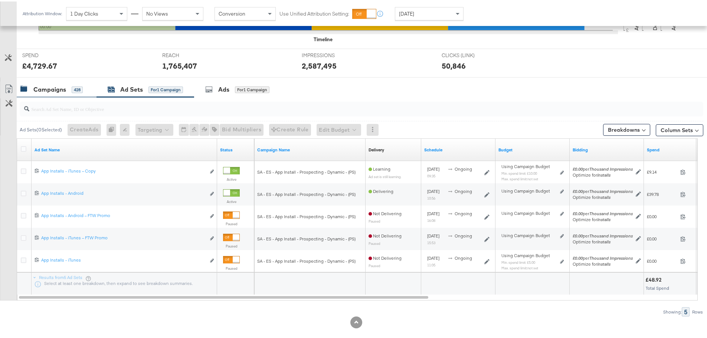
click at [57, 85] on div "Campaigns" at bounding box center [49, 88] width 33 height 9
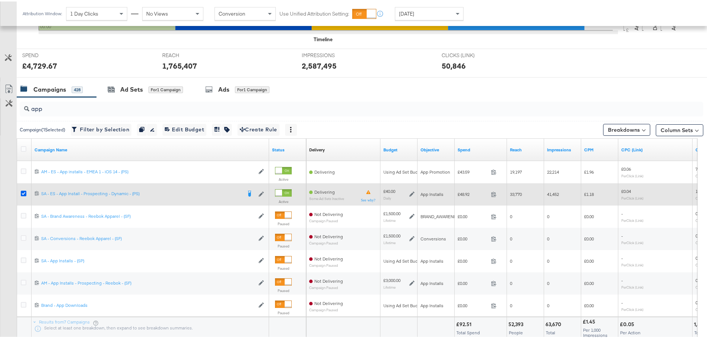
click at [22, 193] on icon at bounding box center [24, 192] width 6 height 6
click at [0, 0] on input "checkbox" at bounding box center [0, 0] width 0 height 0
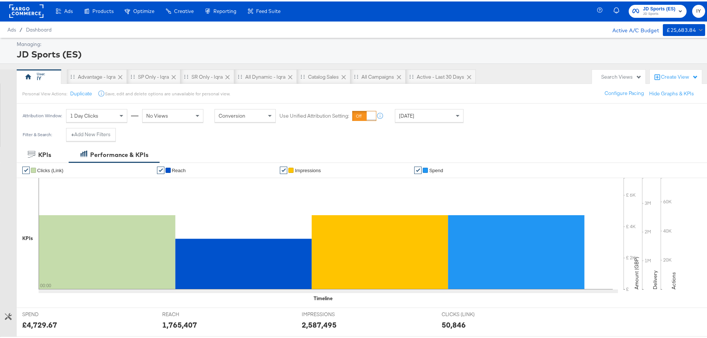
scroll to position [223, 0]
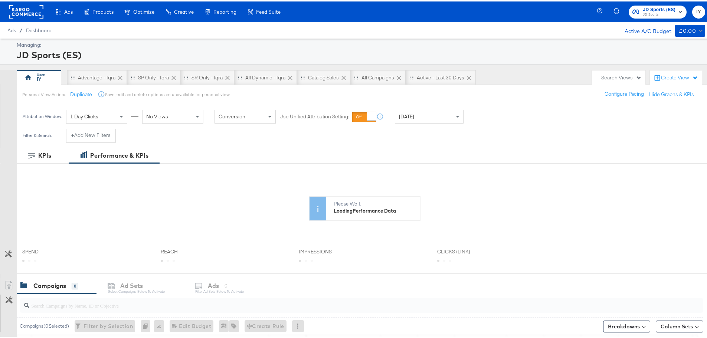
click at [656, 7] on span "JD Sports (ES)" at bounding box center [659, 8] width 33 height 8
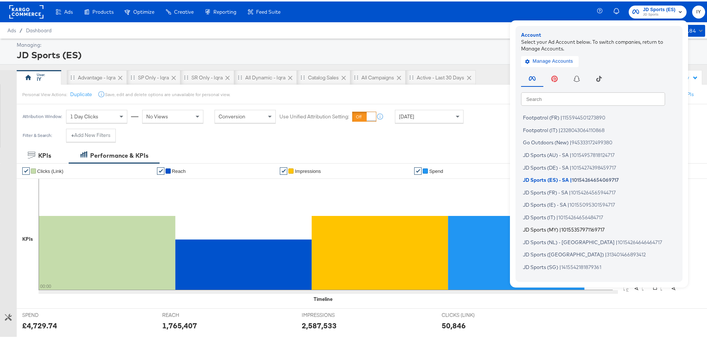
scroll to position [37, 0]
click at [558, 205] on span "10154264656484717" at bounding box center [580, 202] width 45 height 6
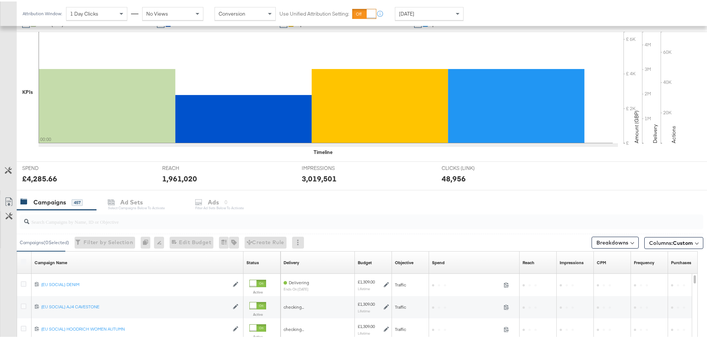
scroll to position [186, 0]
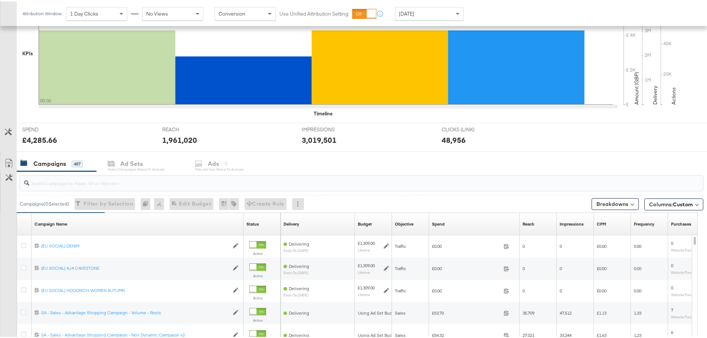
click at [72, 183] on input "search" at bounding box center [334, 178] width 611 height 14
type input "d"
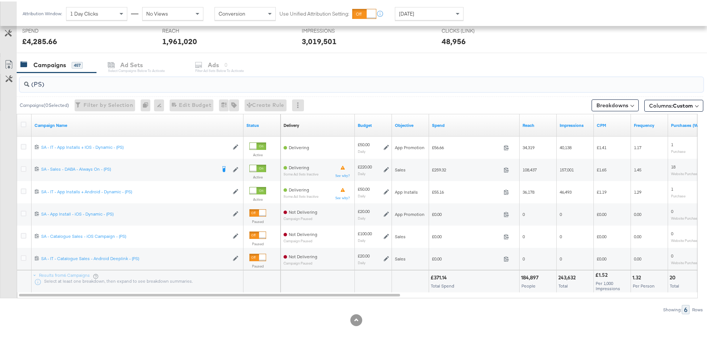
scroll to position [292, 0]
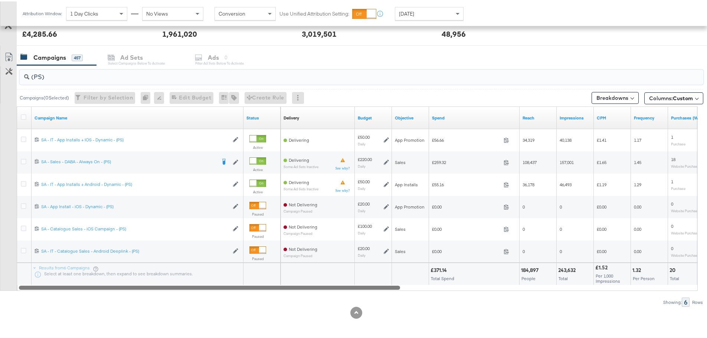
drag, startPoint x: 352, startPoint y: 286, endPoint x: 340, endPoint y: 295, distance: 14.6
click at [340, 295] on div "(PS) Campaigns ( 0 Selected) Filter by Selection Filter 0 campaigns 0 Rename 0 …" at bounding box center [351, 185] width 703 height 242
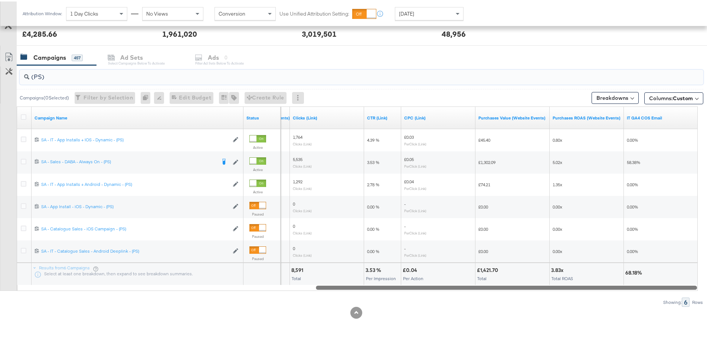
drag, startPoint x: 351, startPoint y: 286, endPoint x: 712, endPoint y: 291, distance: 361.5
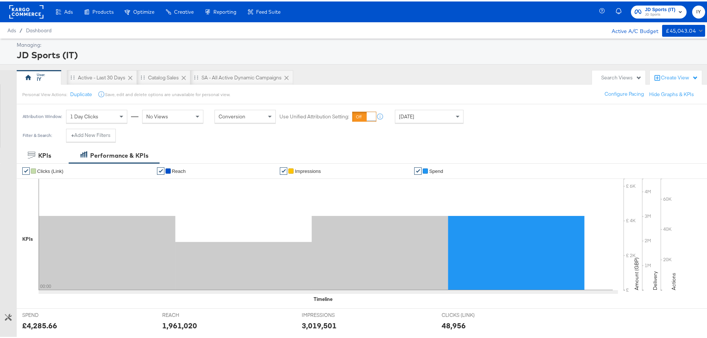
scroll to position [186, 0]
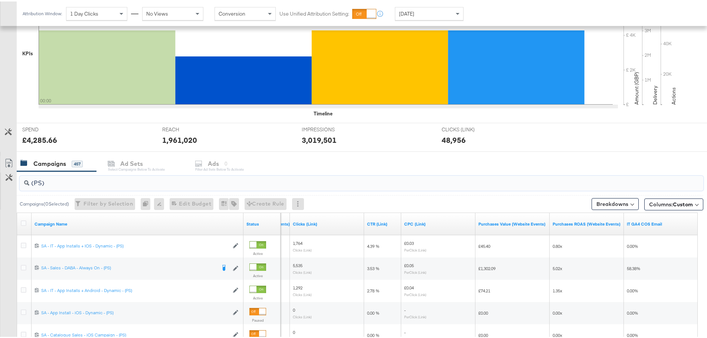
drag, startPoint x: 63, startPoint y: 180, endPoint x: -15, endPoint y: 181, distance: 77.9
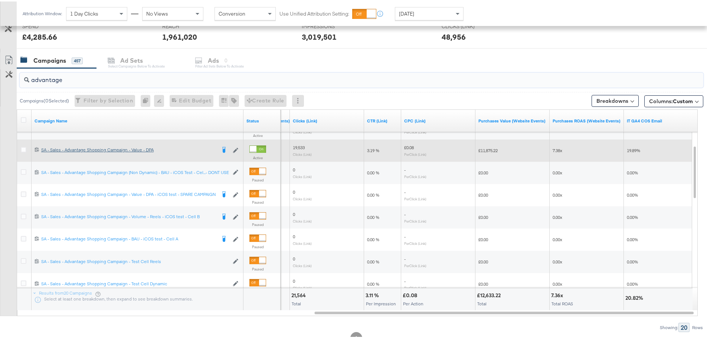
scroll to position [297, 0]
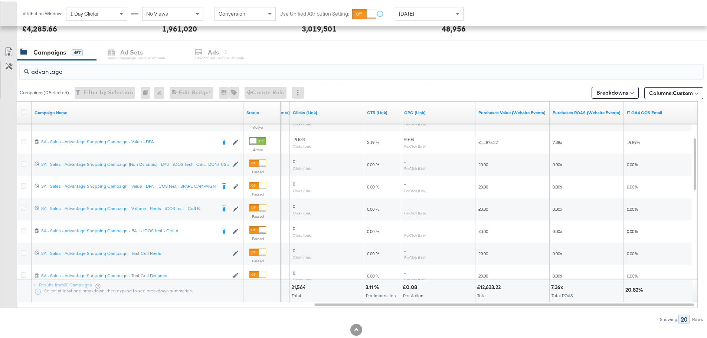
drag, startPoint x: 71, startPoint y: 72, endPoint x: -71, endPoint y: 68, distance: 142.2
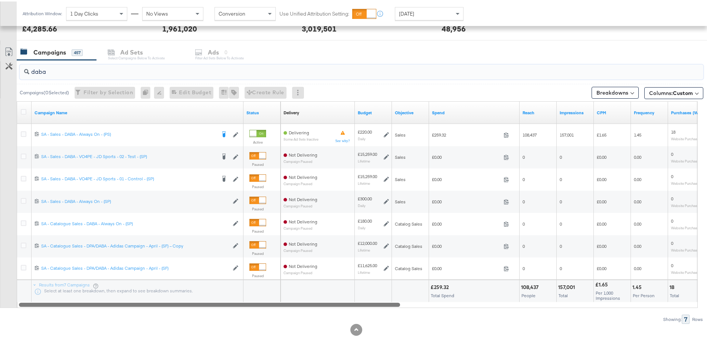
drag, startPoint x: 351, startPoint y: 304, endPoint x: 33, endPoint y: 310, distance: 318.5
click at [33, 310] on div "daba Campaigns ( 0 Selected) Filter by Selection Filter 0 campaigns 0 Rename 0 …" at bounding box center [351, 191] width 703 height 264
drag, startPoint x: 341, startPoint y: 302, endPoint x: 275, endPoint y: 334, distance: 73.0
click at [215, 309] on div "daba Campaigns ( 0 Selected) Filter by Selection Filter 0 campaigns 0 Rename 0 …" at bounding box center [351, 191] width 703 height 264
type input "daba"
